Goal: Task Accomplishment & Management: Manage account settings

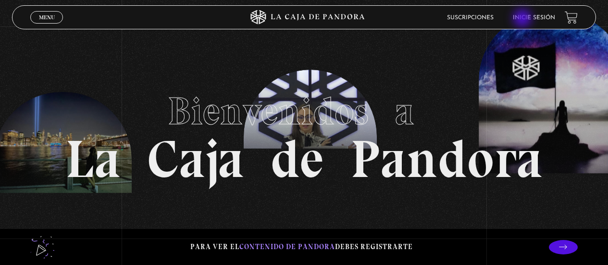
click at [523, 19] on link "Inicie sesión" at bounding box center [534, 18] width 42 height 6
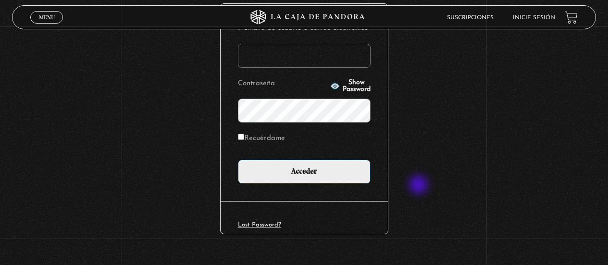
scroll to position [144, 0]
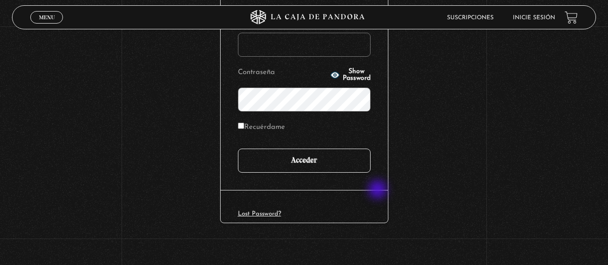
type input "[EMAIL_ADDRESS][DOMAIN_NAME]"
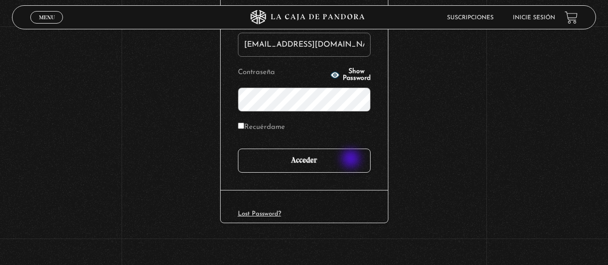
click at [352, 160] on input "Acceder" at bounding box center [304, 160] width 133 height 24
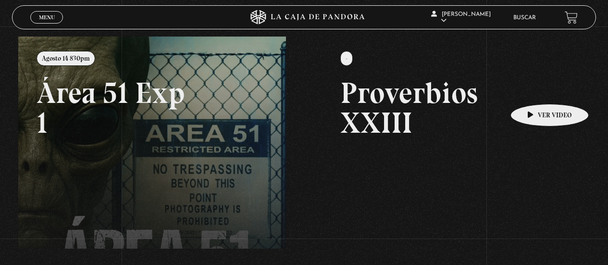
scroll to position [94, 0]
